Goal: Task Accomplishment & Management: Use online tool/utility

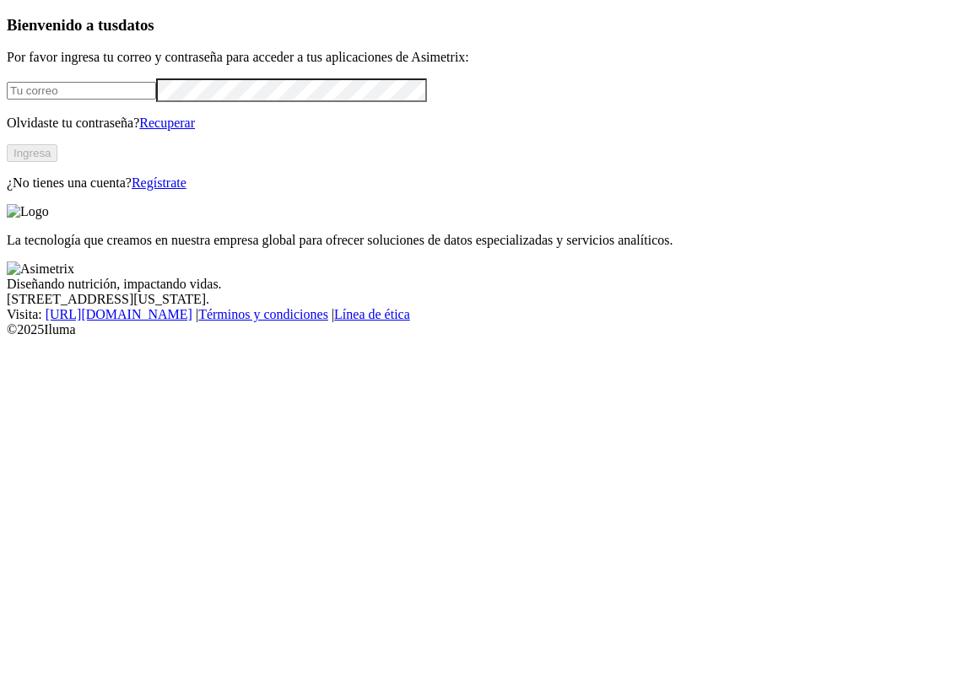
click at [156, 100] on input "email" at bounding box center [81, 91] width 149 height 18
type input "[PERSON_NAME][EMAIL_ADDRESS][PERSON_NAME][DOMAIN_NAME]"
click at [57, 162] on button "Ingresa" at bounding box center [32, 153] width 51 height 18
